Goal: Task Accomplishment & Management: Use online tool/utility

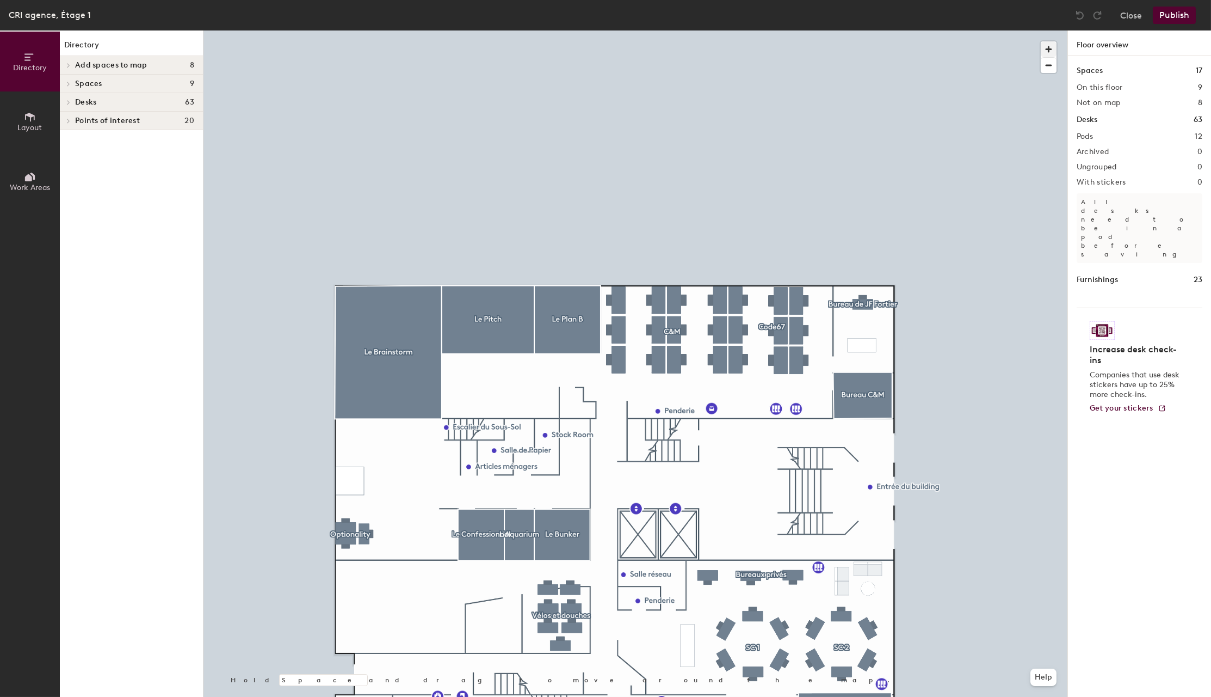
click at [1048, 50] on span "button" at bounding box center [1049, 49] width 16 height 16
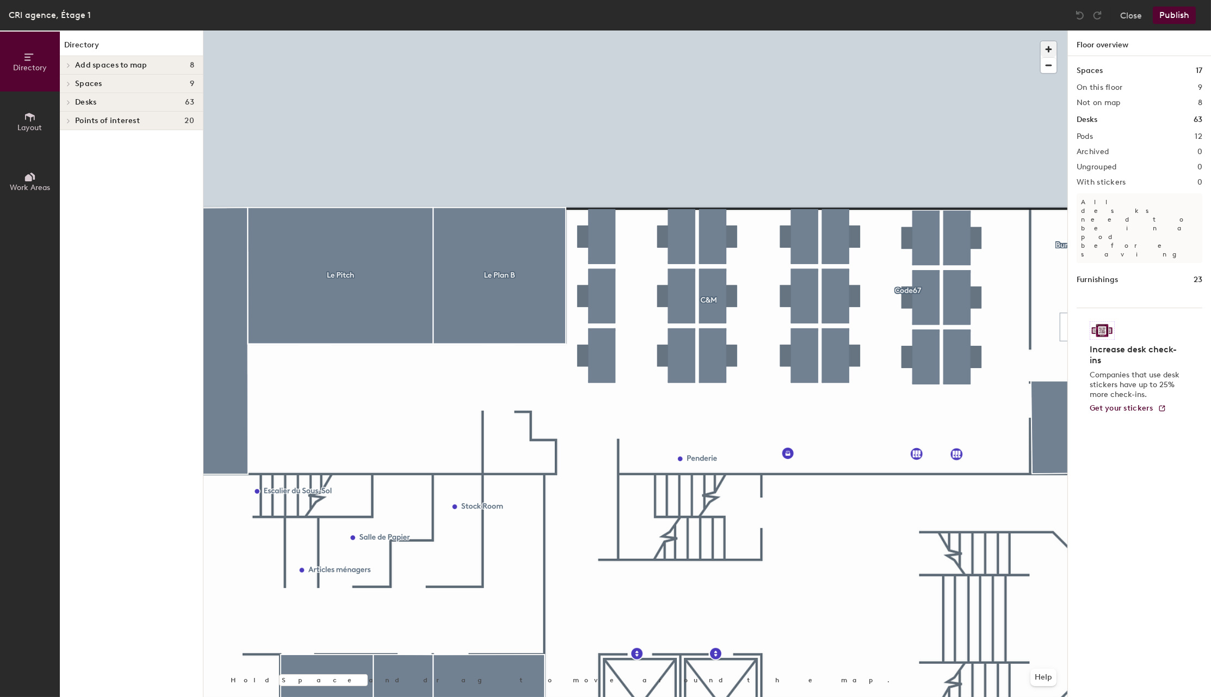
click at [801, 30] on div at bounding box center [636, 30] width 864 height 0
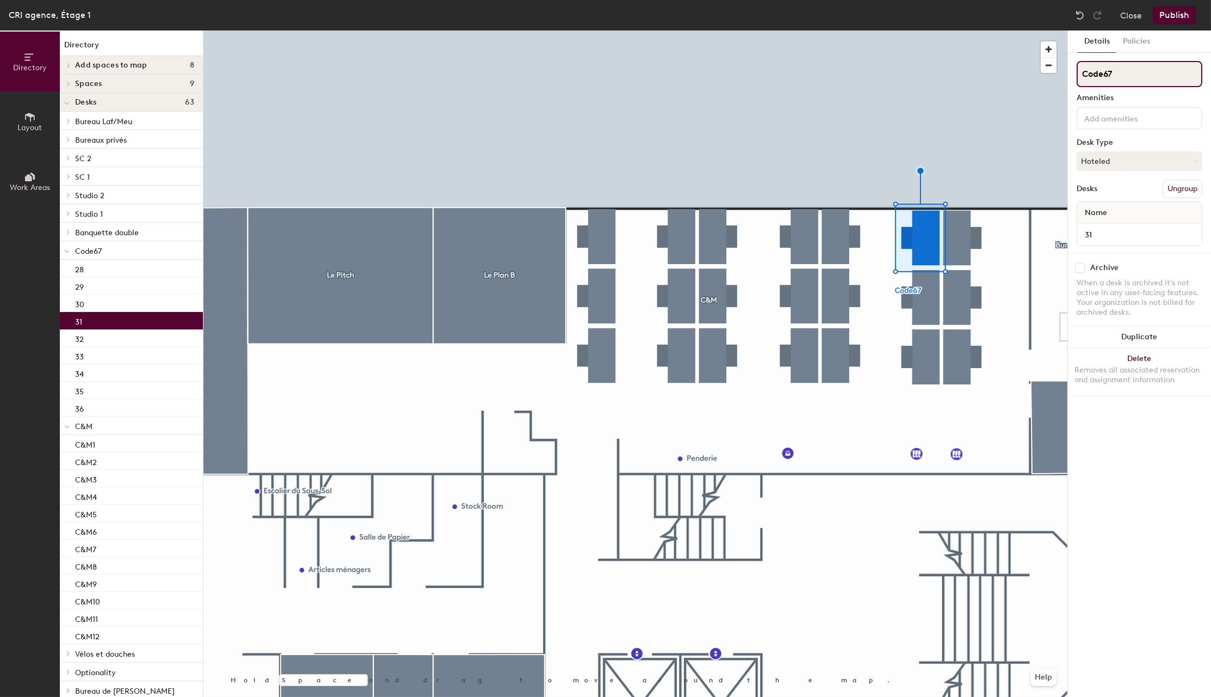
click at [1064, 72] on div "Directory Layout Work Areas Directory Add spaces to map 8 C#1 C#2 C#3 C#4 C#5 C…" at bounding box center [605, 363] width 1211 height 666
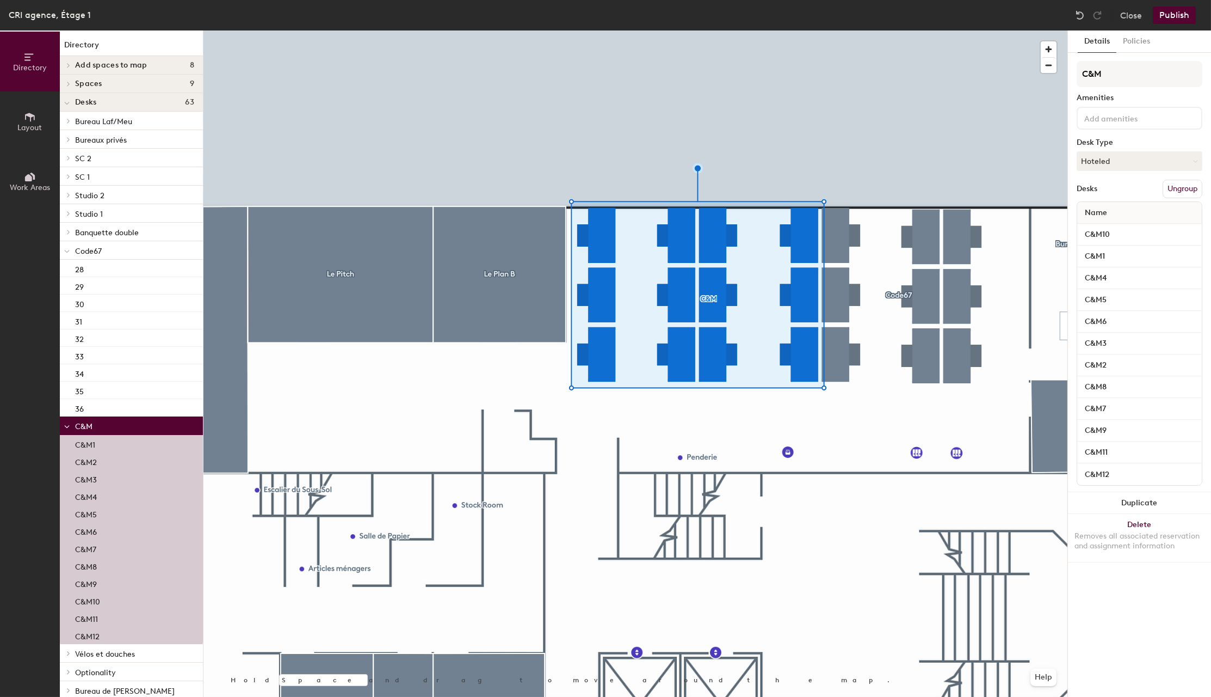
click at [91, 442] on p "C&M1" at bounding box center [85, 443] width 20 height 13
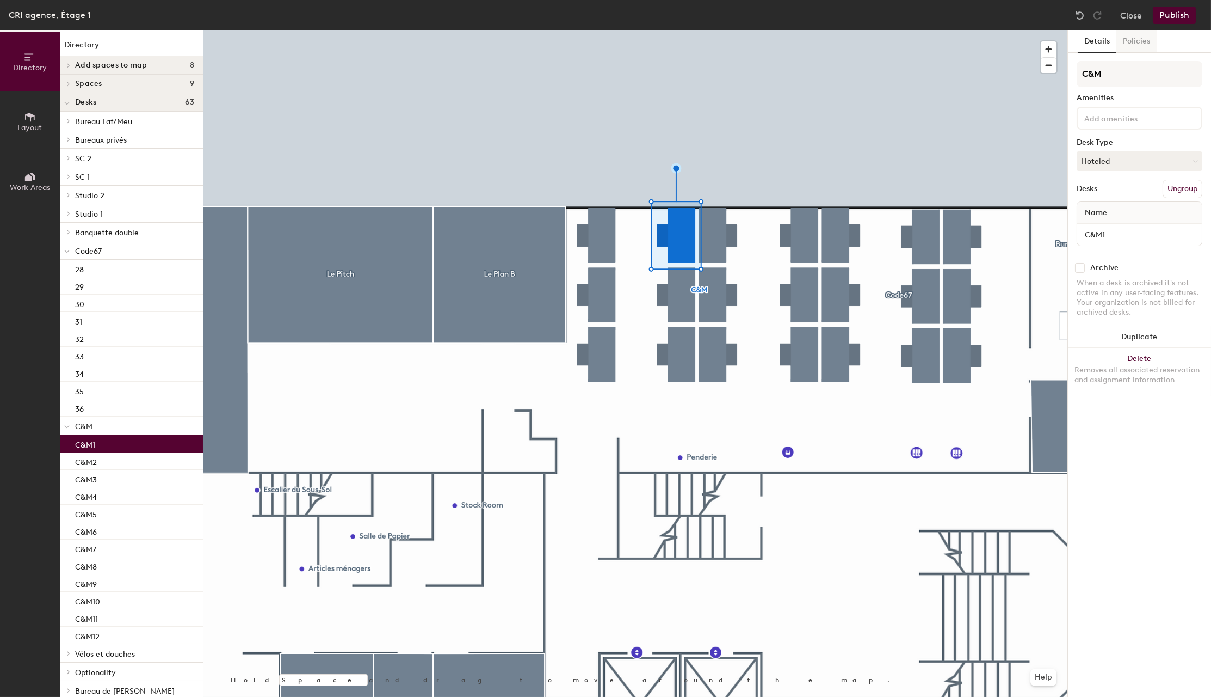
click at [1137, 40] on button "Policies" at bounding box center [1137, 41] width 40 height 22
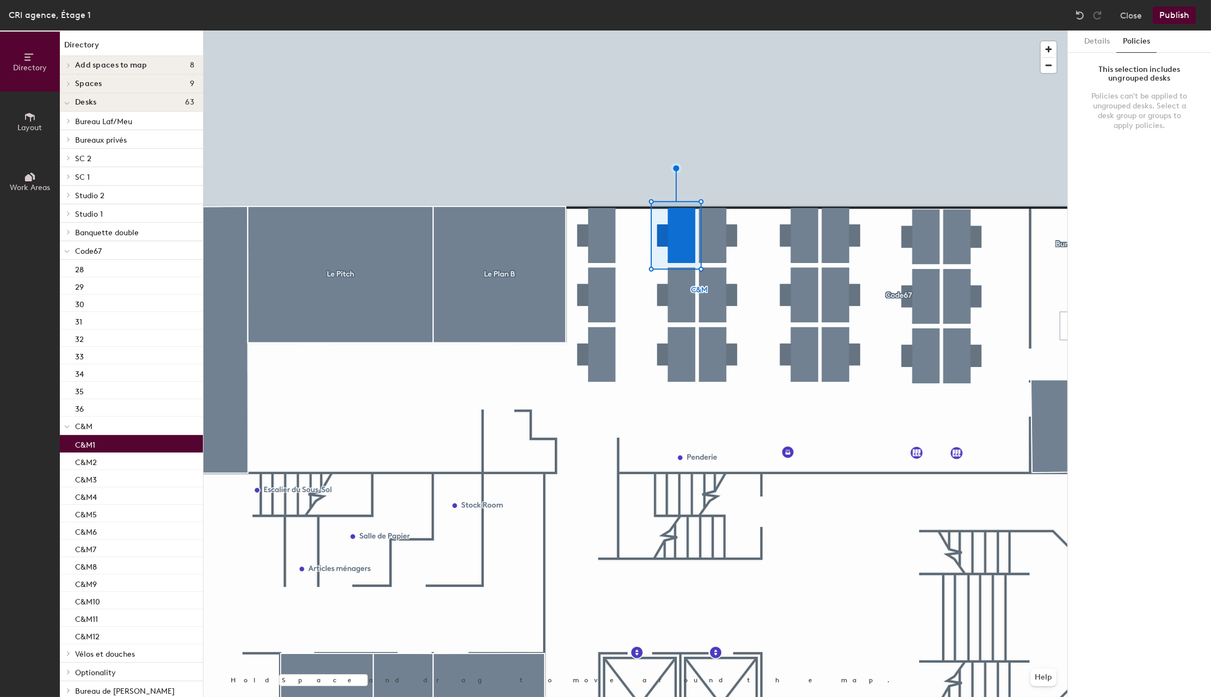
click at [81, 425] on span "C&M" at bounding box center [83, 426] width 17 height 9
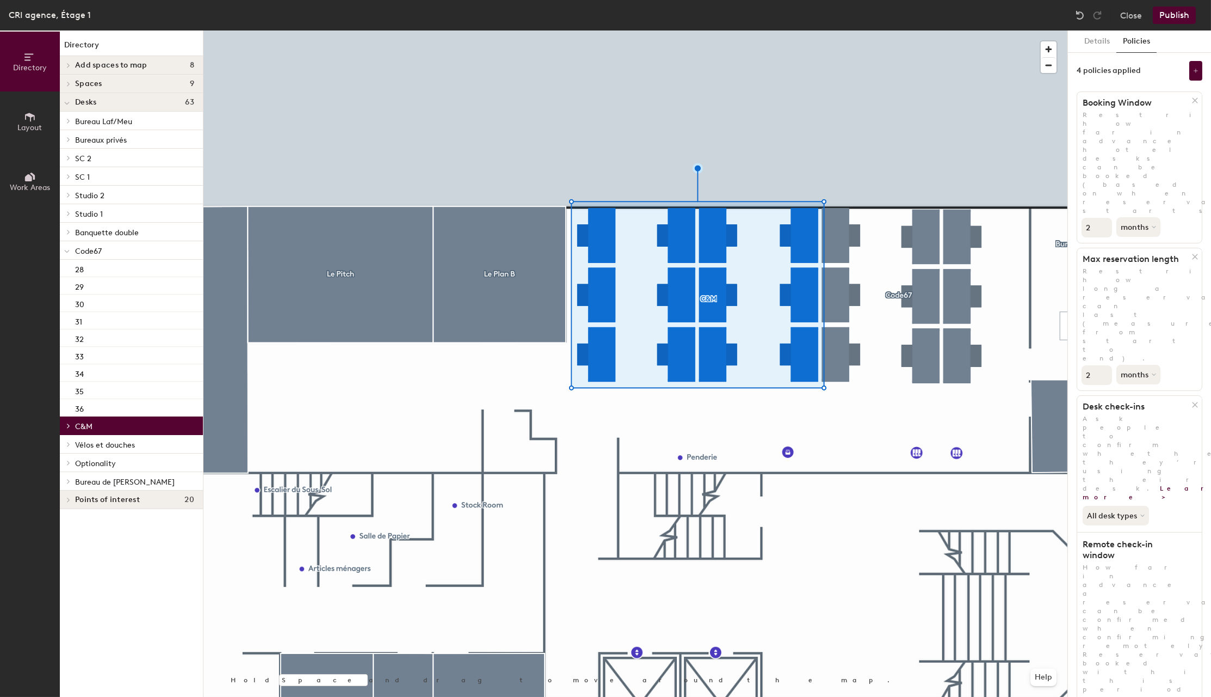
type input "3"
drag, startPoint x: 1102, startPoint y: 145, endPoint x: 1113, endPoint y: 165, distance: 22.9
click at [1102, 218] on input "3" at bounding box center [1097, 228] width 30 height 20
click at [1142, 513] on icon at bounding box center [1144, 515] width 4 height 4
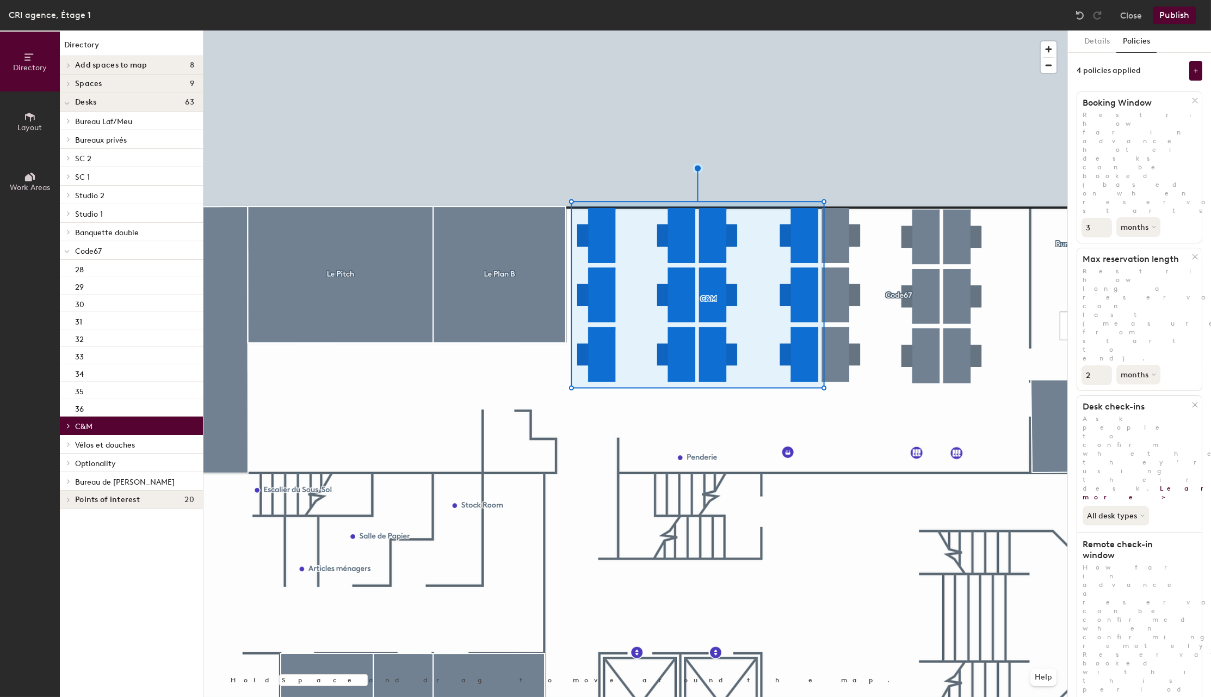
click at [1170, 15] on button "Publish" at bounding box center [1174, 15] width 43 height 17
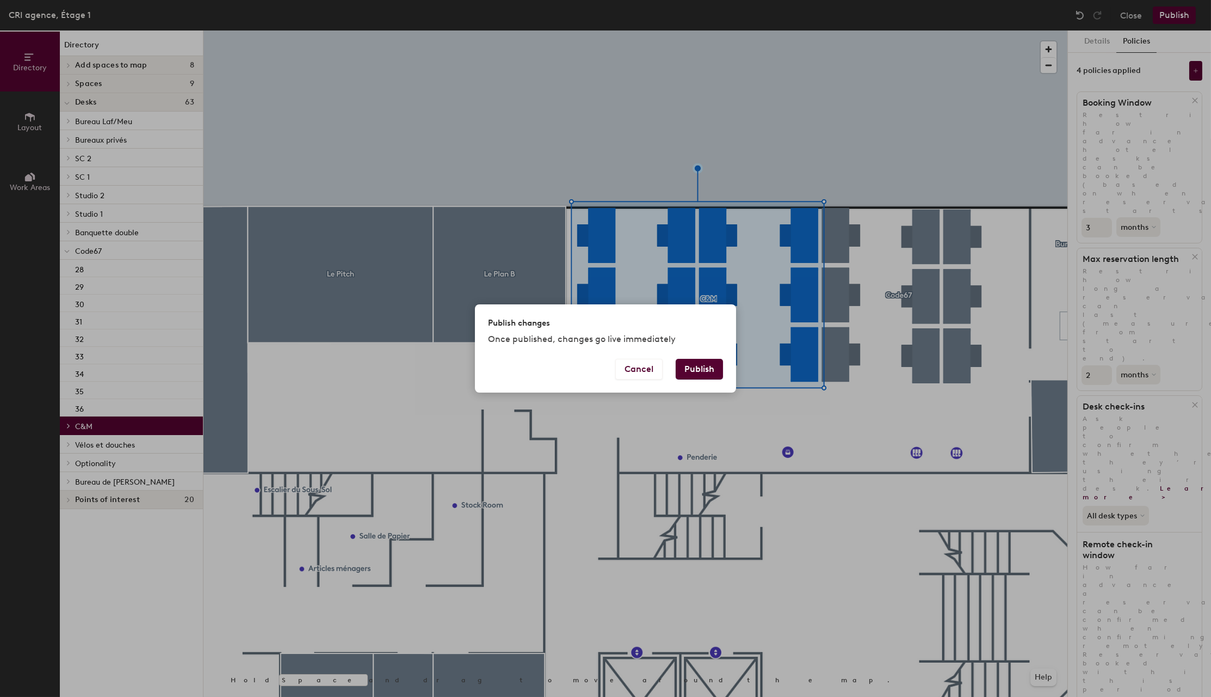
click at [707, 370] on button "Publish" at bounding box center [699, 369] width 47 height 21
